Goal: Communication & Community: Answer question/provide support

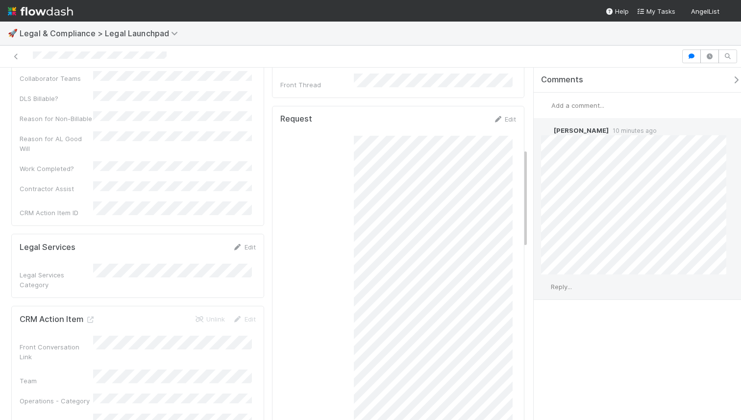
scroll to position [374, 0]
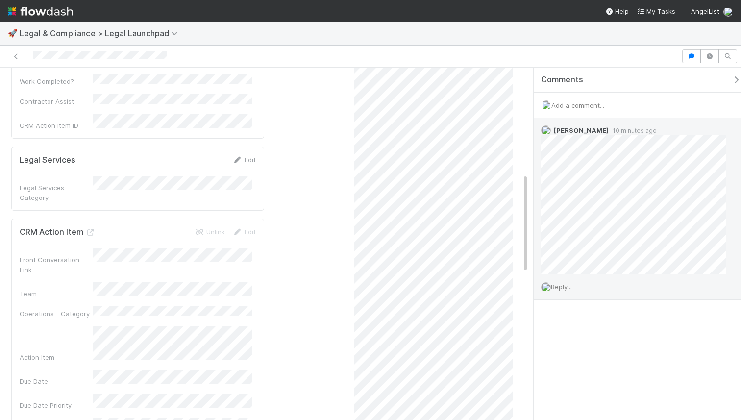
click at [570, 288] on span "Reply..." at bounding box center [561, 287] width 21 height 8
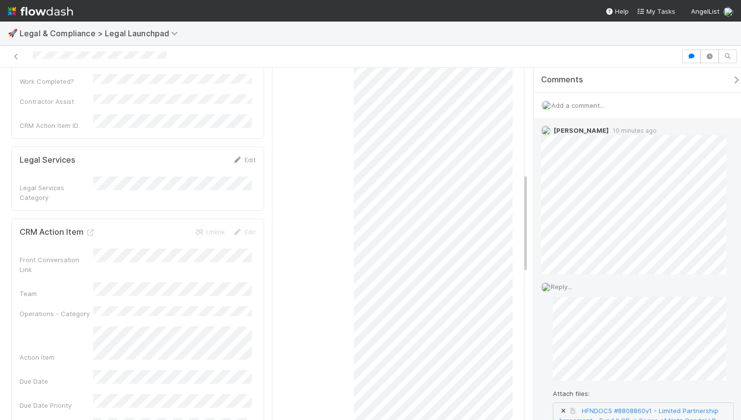
scroll to position [124, 0]
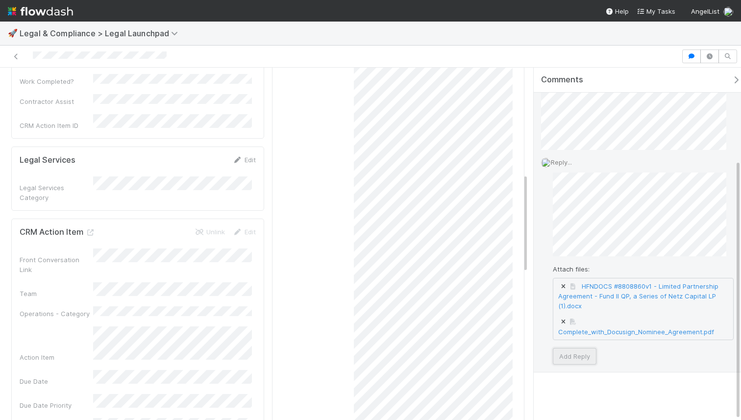
click at [570, 356] on button "Add Reply" at bounding box center [575, 356] width 44 height 17
